Goal: Book appointment/travel/reservation

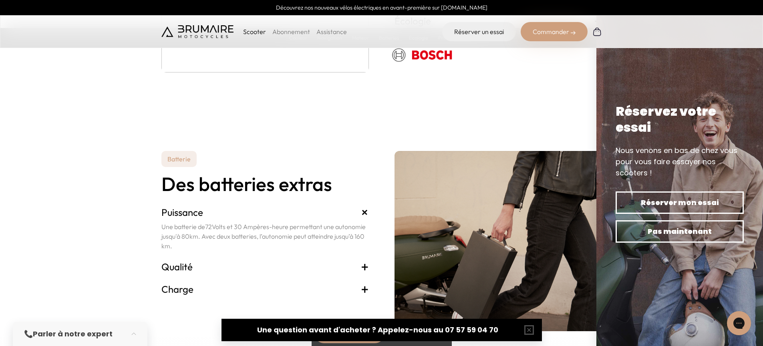
scroll to position [1634, 0]
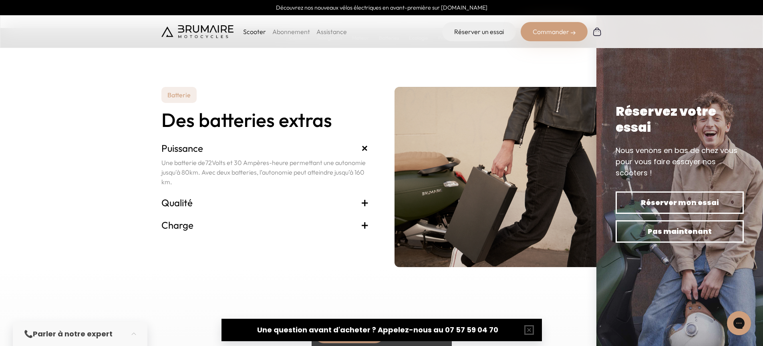
click at [294, 198] on h3 "Qualité +" at bounding box center [265, 202] width 208 height 13
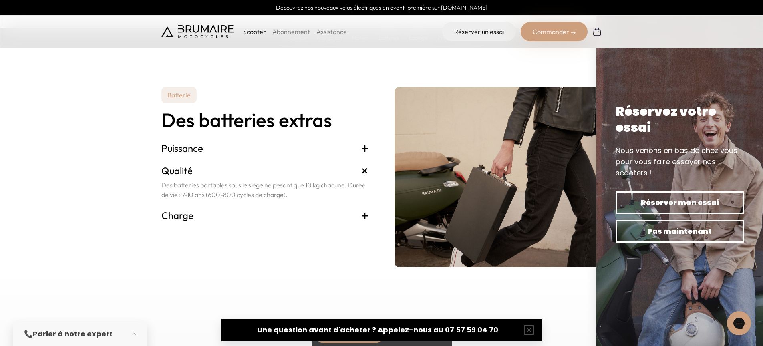
click at [295, 218] on h3 "Charge +" at bounding box center [265, 215] width 208 height 13
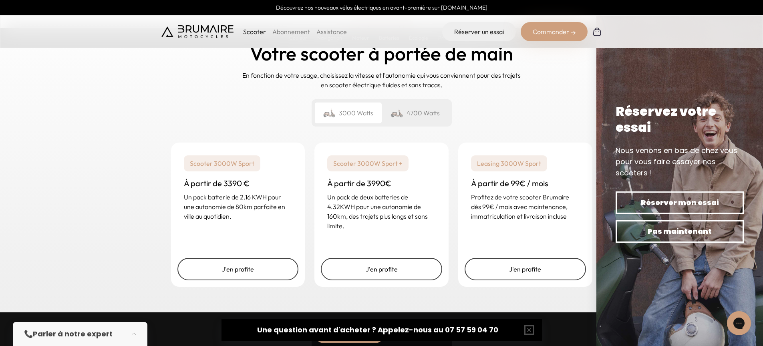
scroll to position [1897, 0]
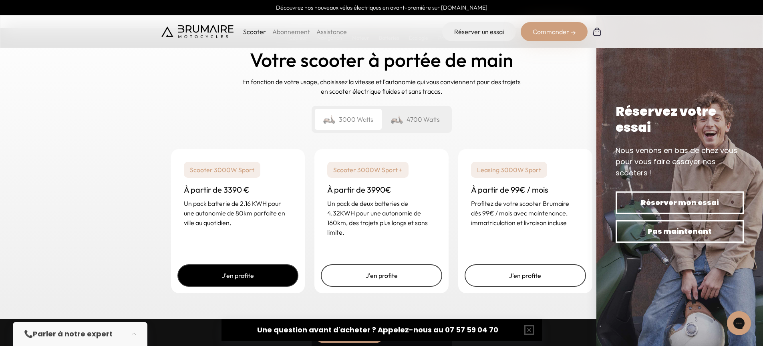
click at [259, 273] on link "J'en profite" at bounding box center [237, 275] width 121 height 22
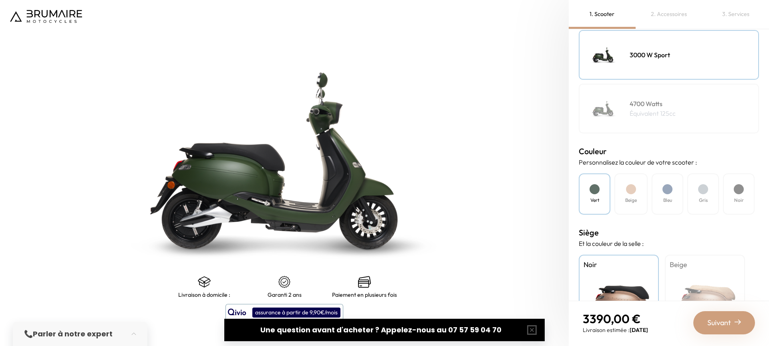
scroll to position [135, 0]
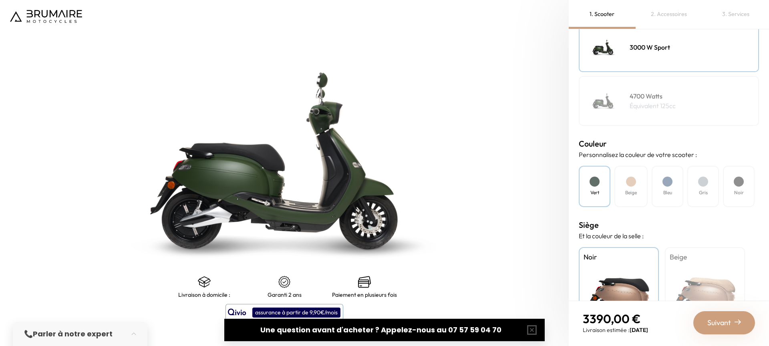
click at [668, 185] on div at bounding box center [668, 182] width 10 height 10
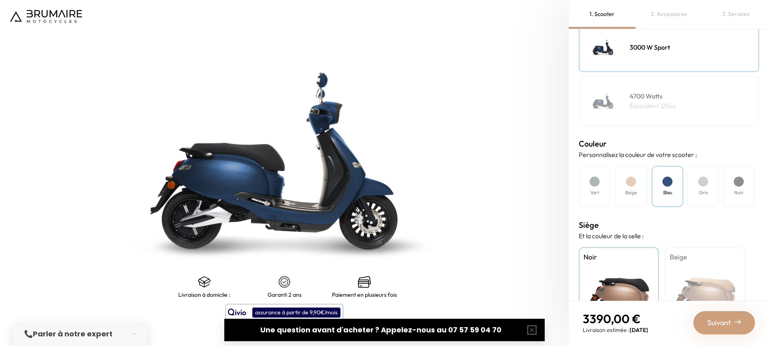
click at [640, 186] on div "Beige" at bounding box center [631, 186] width 33 height 41
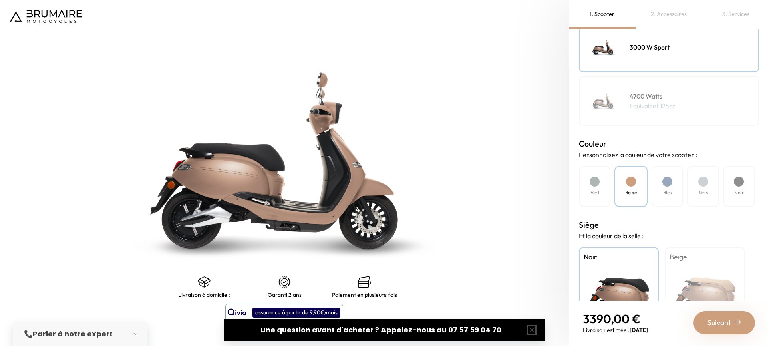
click at [649, 185] on div "Vert Beige Bleu Gris Noir" at bounding box center [669, 186] width 180 height 41
click at [703, 185] on div at bounding box center [703, 182] width 10 height 10
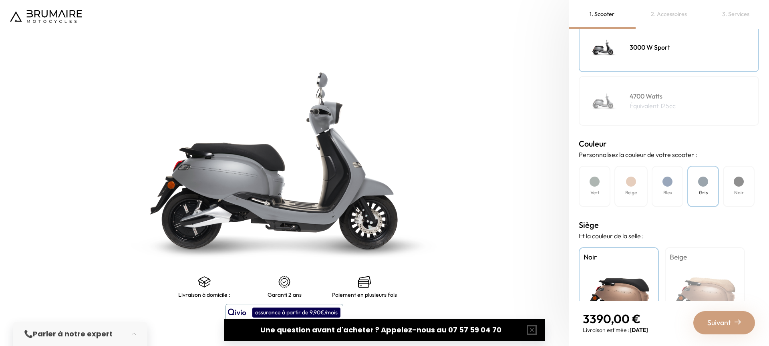
click at [728, 185] on div "Noir" at bounding box center [739, 186] width 32 height 41
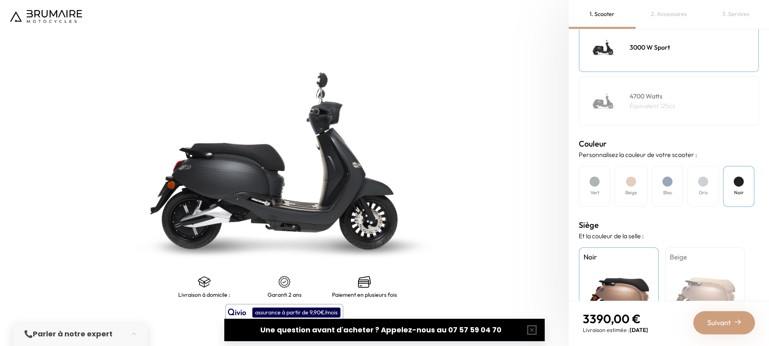
click at [673, 189] on div "Bleu" at bounding box center [668, 186] width 32 height 41
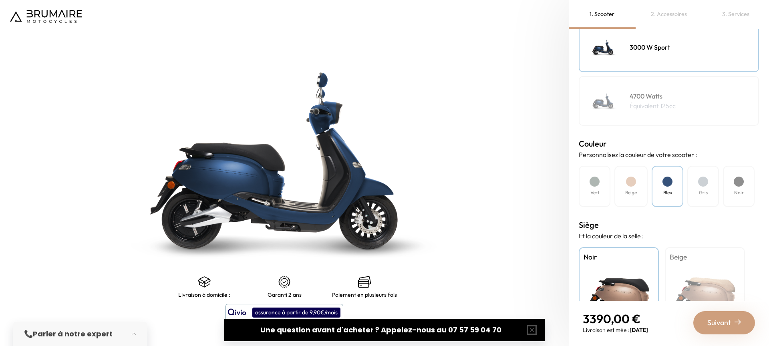
scroll to position [191, 0]
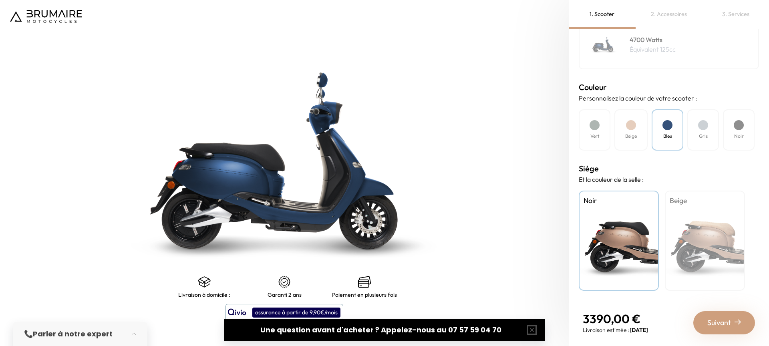
click at [713, 317] on div "Suivant" at bounding box center [724, 322] width 62 height 23
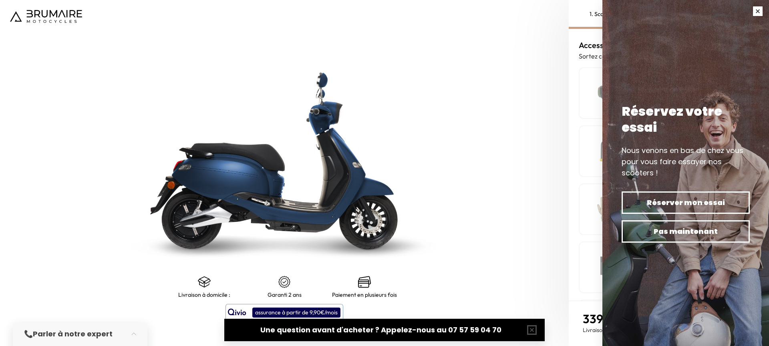
click at [757, 12] on button "button" at bounding box center [758, 11] width 22 height 22
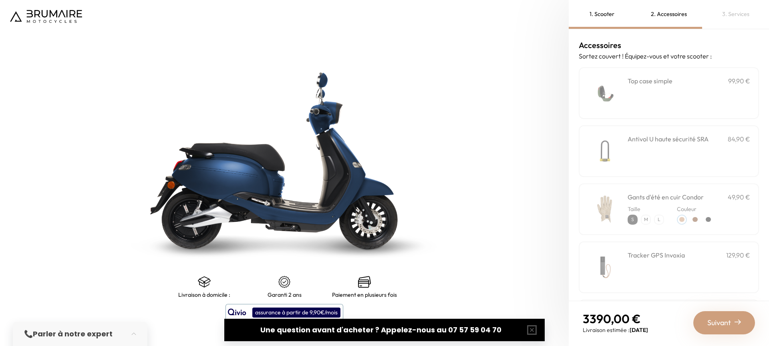
click at [685, 93] on div "**********" at bounding box center [689, 93] width 123 height 34
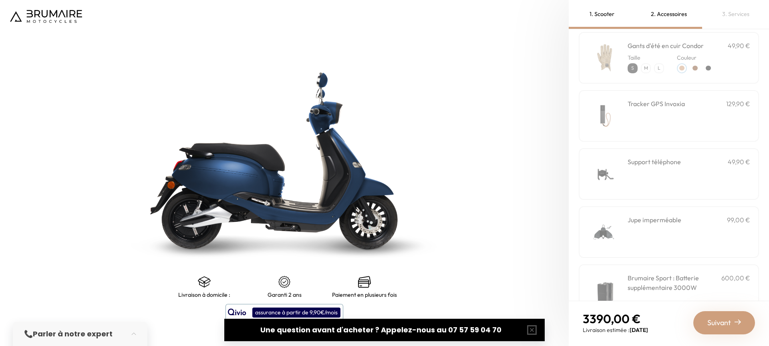
scroll to position [235, 0]
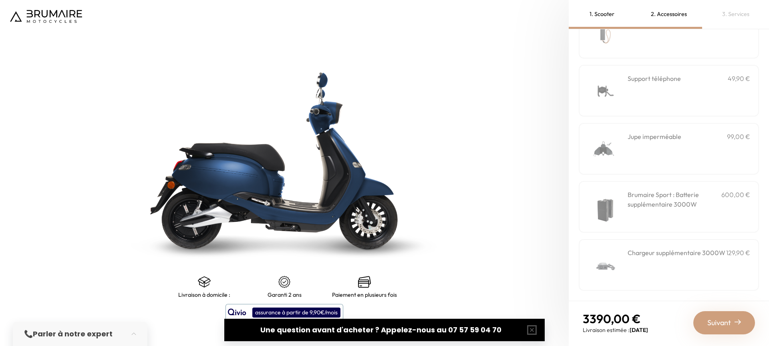
click at [675, 144] on div "Jupe imperméable 99,00 €" at bounding box center [689, 149] width 123 height 34
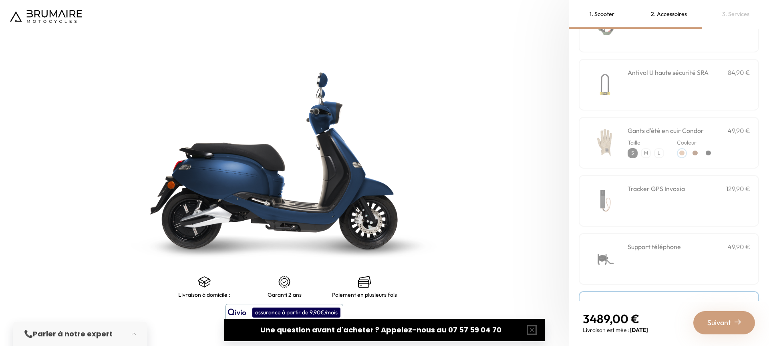
scroll to position [0, 0]
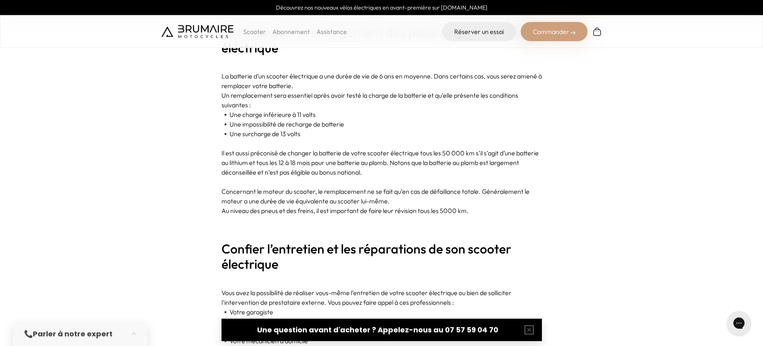
scroll to position [1340, 0]
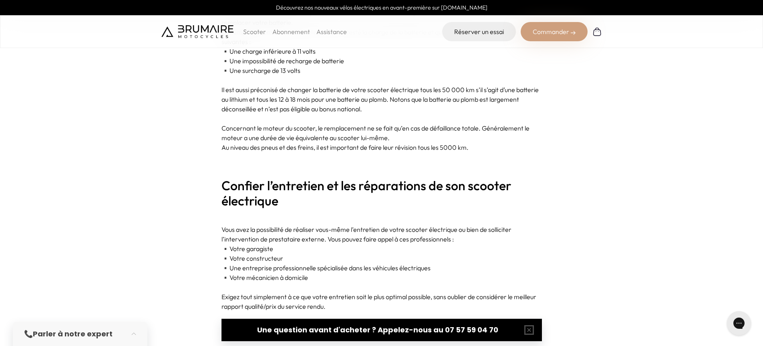
click at [254, 32] on p "Scooter" at bounding box center [254, 32] width 23 height 10
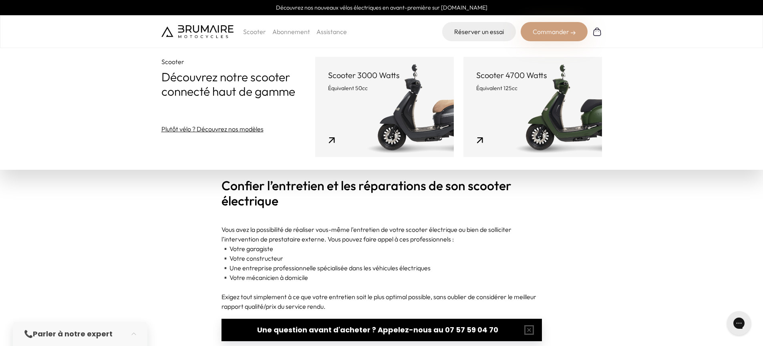
click at [396, 95] on link "Scooter 3000 Watts Équivalent 50cc" at bounding box center [384, 107] width 139 height 100
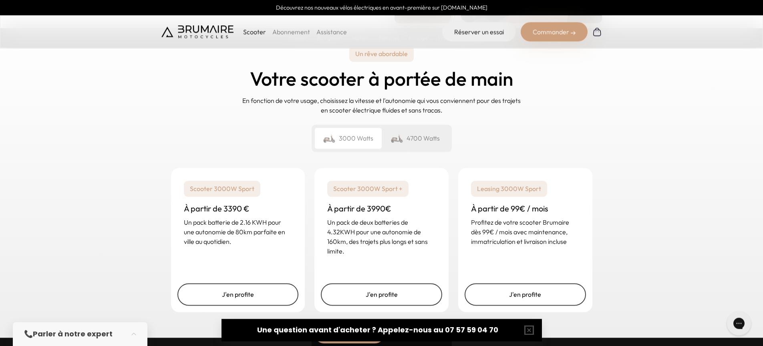
scroll to position [1878, 0]
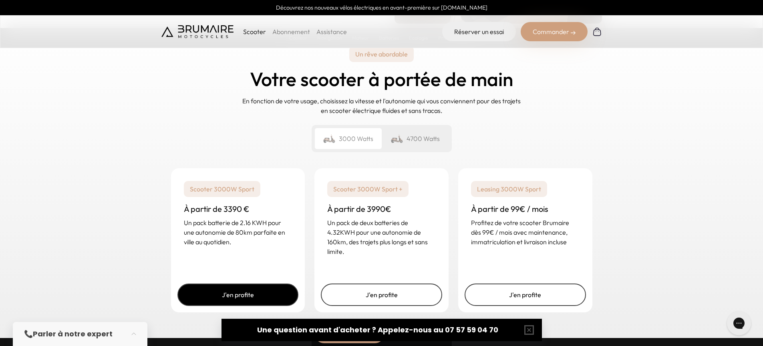
click at [254, 297] on link "J'en profite" at bounding box center [237, 295] width 121 height 22
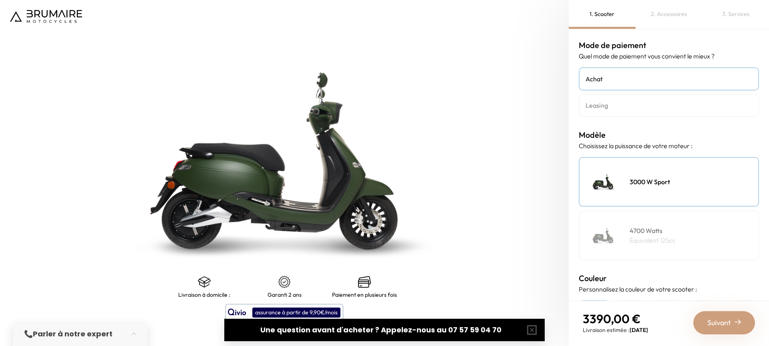
scroll to position [168, 0]
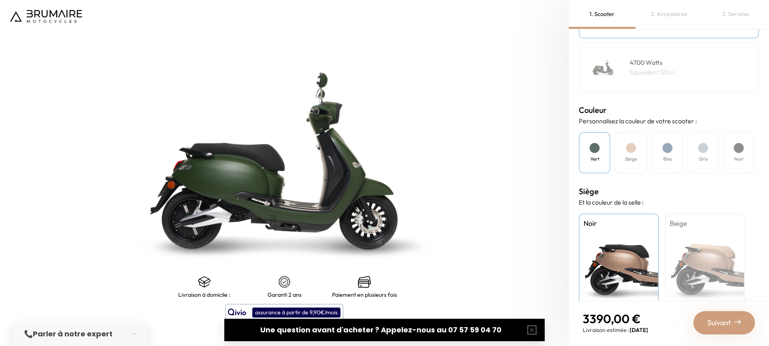
click at [667, 143] on div "Bleu" at bounding box center [668, 152] width 32 height 41
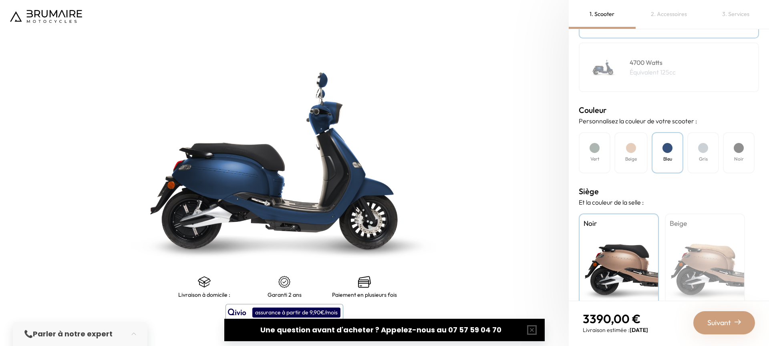
scroll to position [191, 0]
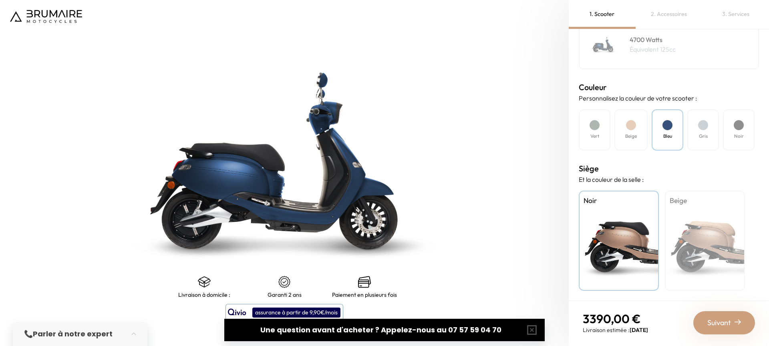
click at [716, 320] on span "Suivant" at bounding box center [719, 322] width 24 height 11
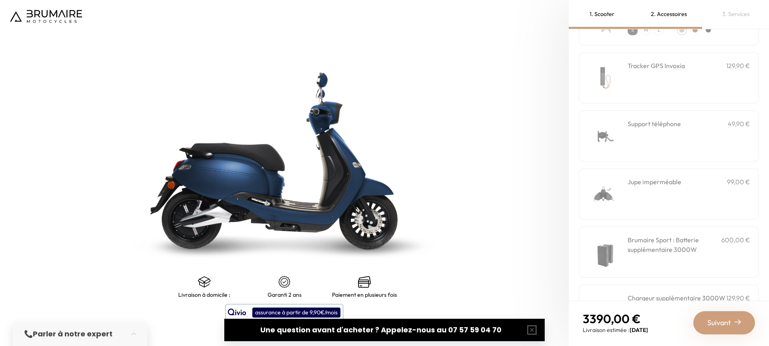
scroll to position [235, 0]
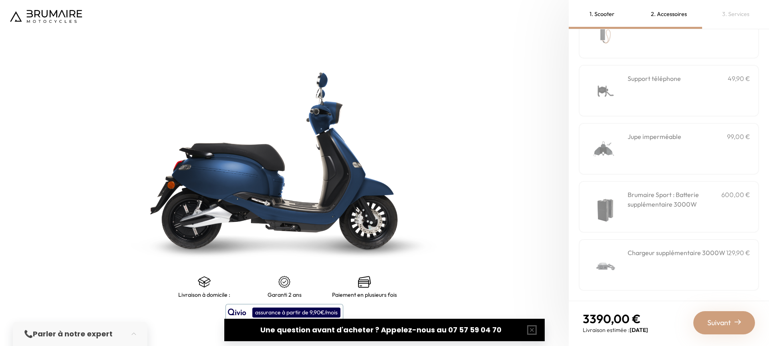
click at [681, 134] on div "Jupe imperméable 99,00 €" at bounding box center [689, 137] width 123 height 10
click at [614, 152] on img at bounding box center [605, 149] width 34 height 34
click at [740, 330] on div "Suivant" at bounding box center [724, 322] width 62 height 23
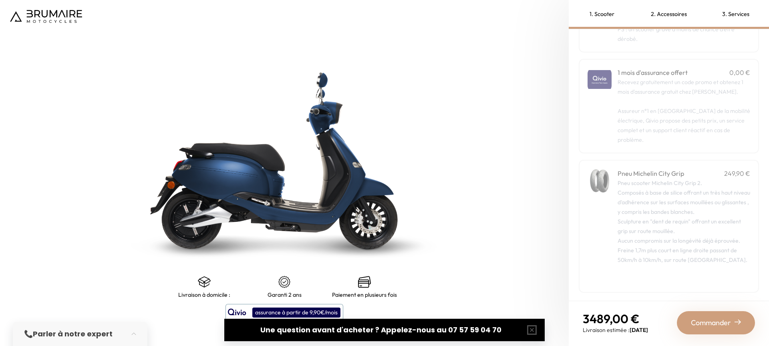
scroll to position [102, 0]
click at [717, 319] on span "Commander" at bounding box center [711, 322] width 40 height 11
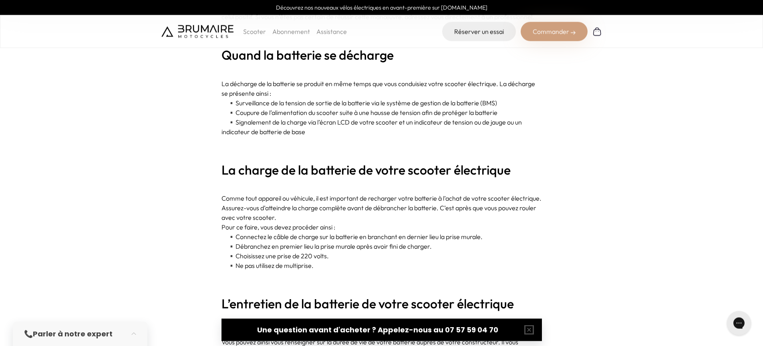
scroll to position [942, 0]
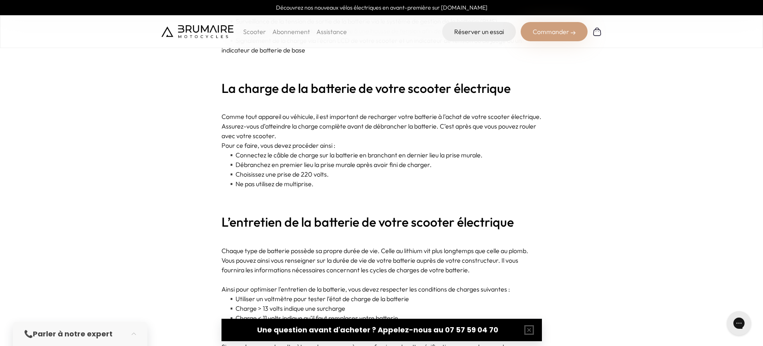
click at [254, 28] on p "Scooter" at bounding box center [254, 32] width 23 height 10
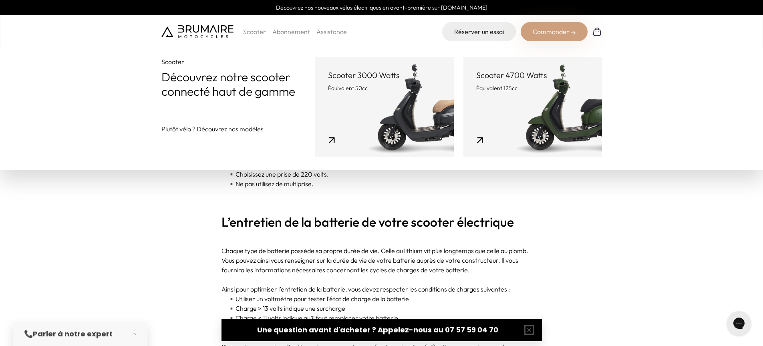
click at [373, 101] on link "Scooter 3000 Watts Équivalent 50cc" at bounding box center [384, 107] width 139 height 100
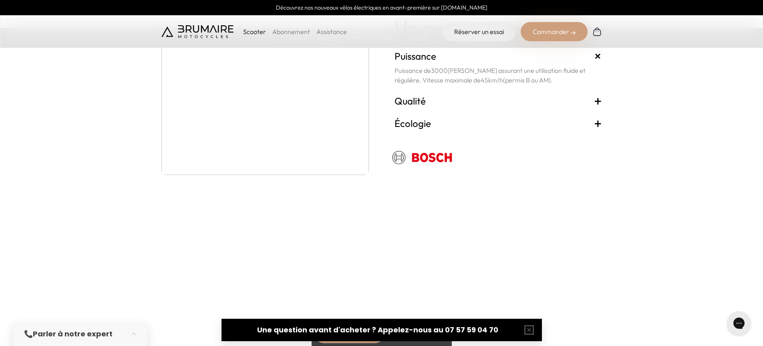
scroll to position [1686, 0]
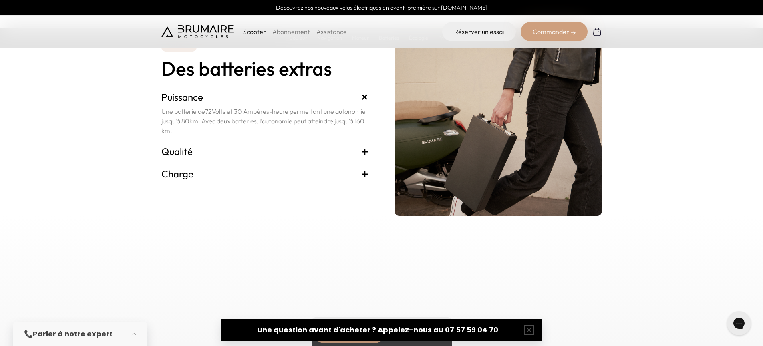
click at [356, 151] on h3 "Qualité +" at bounding box center [265, 151] width 208 height 13
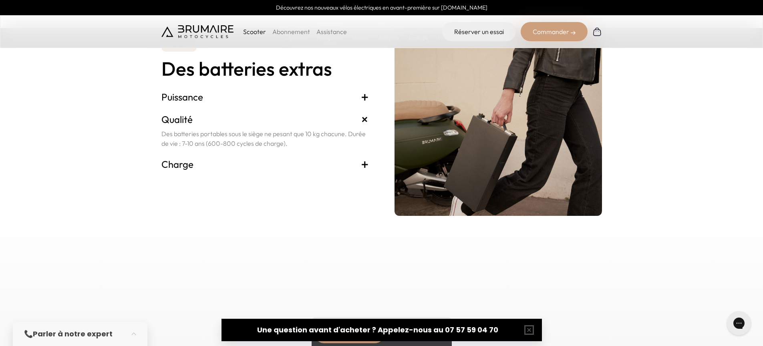
click at [355, 163] on h3 "Charge +" at bounding box center [265, 164] width 208 height 13
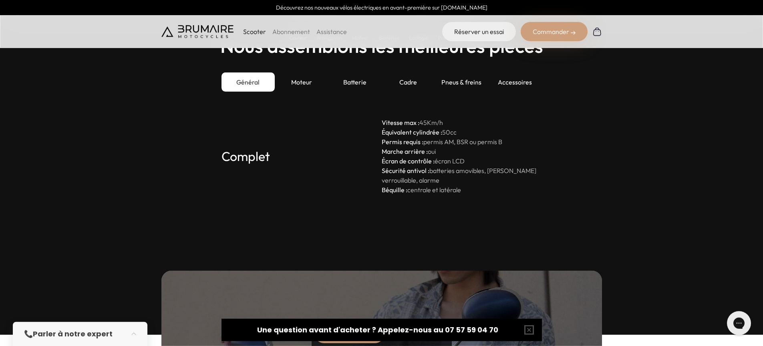
scroll to position [2218, 0]
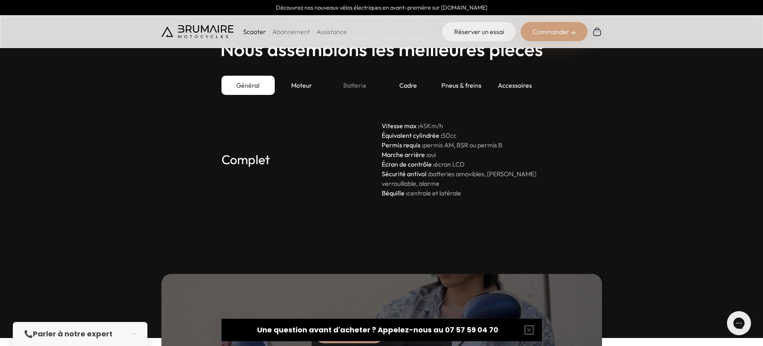
click at [343, 90] on div "Batterie" at bounding box center [354, 85] width 53 height 19
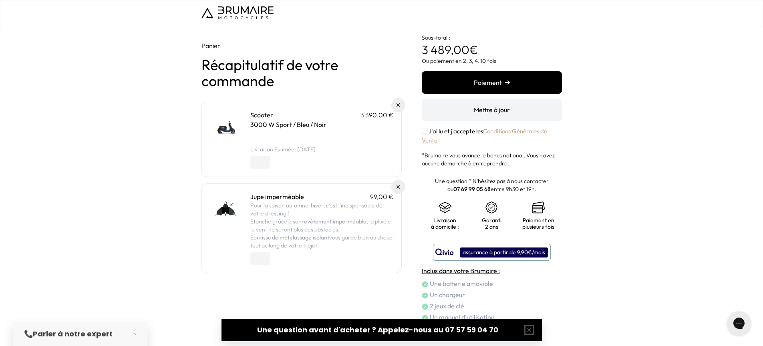
click at [252, 13] on img at bounding box center [238, 12] width 72 height 13
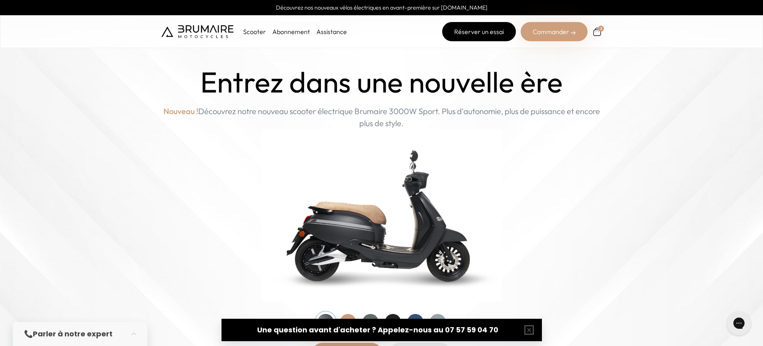
click at [469, 29] on link "Réserver un essai" at bounding box center [479, 31] width 74 height 19
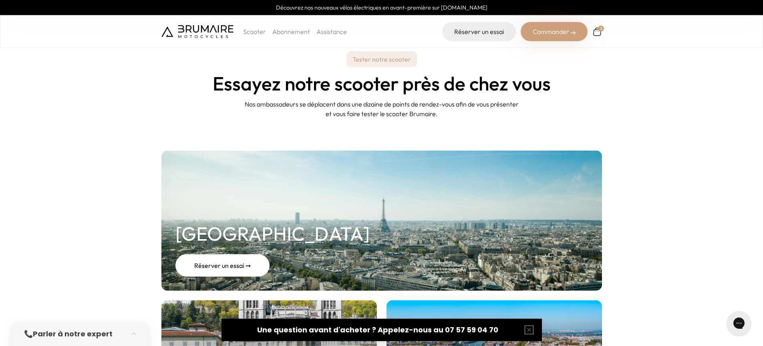
scroll to position [141, 0]
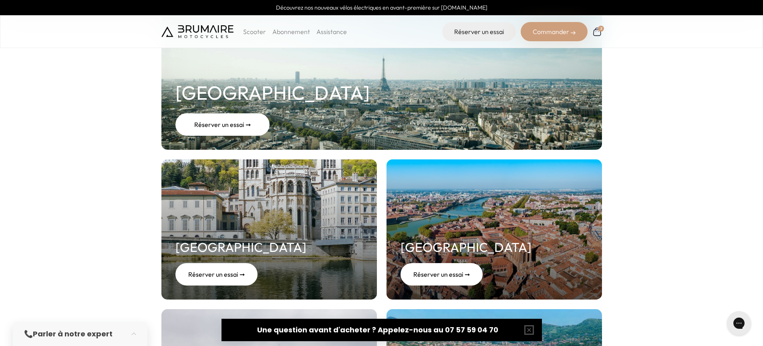
click at [330, 108] on link "Paris Réserver un essai ➞" at bounding box center [381, 80] width 441 height 140
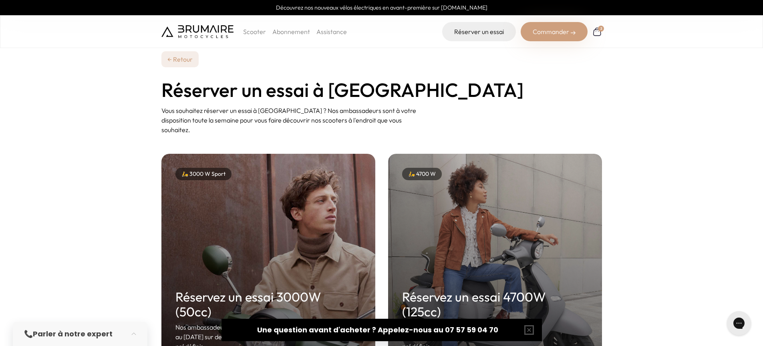
scroll to position [141, 0]
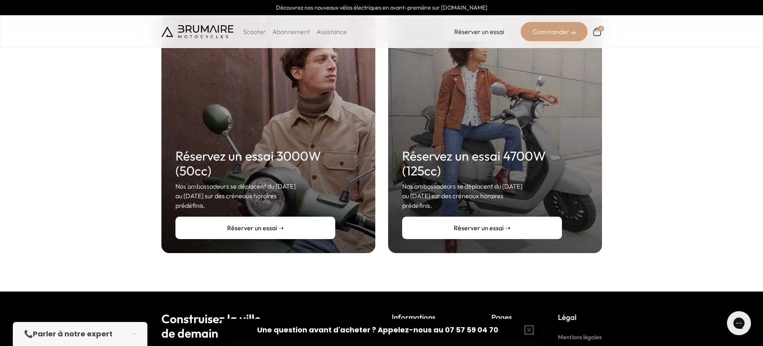
click at [301, 217] on link "Réserver un essai ➝" at bounding box center [255, 228] width 160 height 22
